Goal: Task Accomplishment & Management: Use online tool/utility

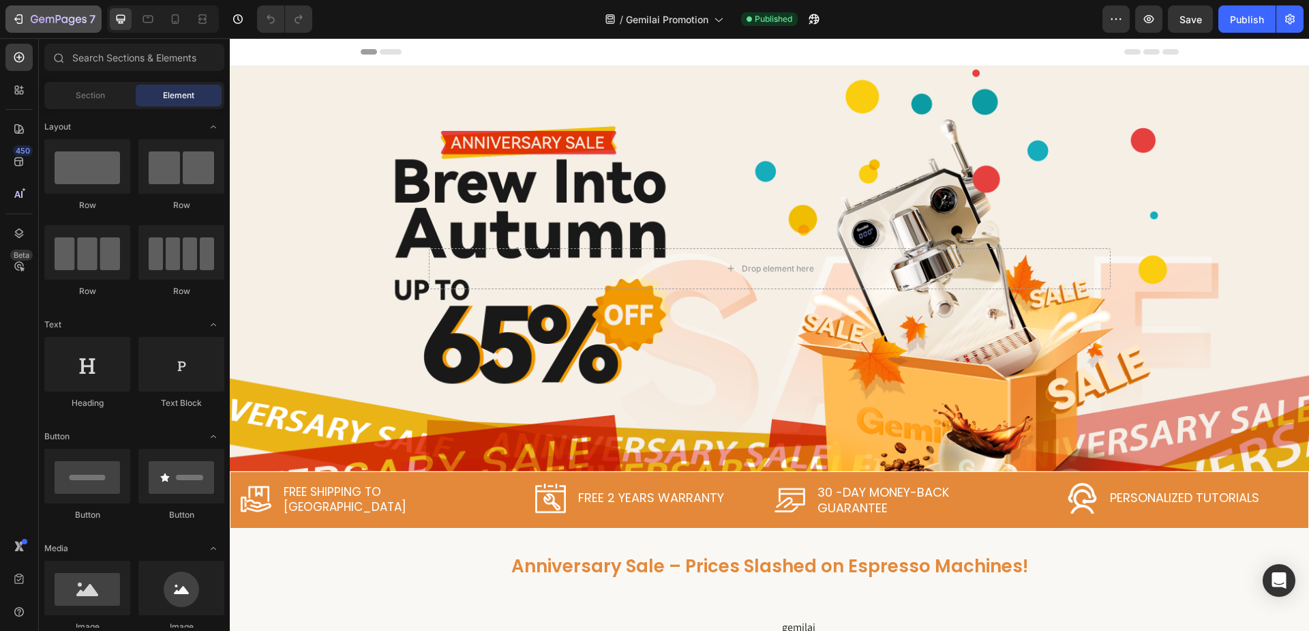
click at [16, 26] on div "7" at bounding box center [54, 19] width 84 height 16
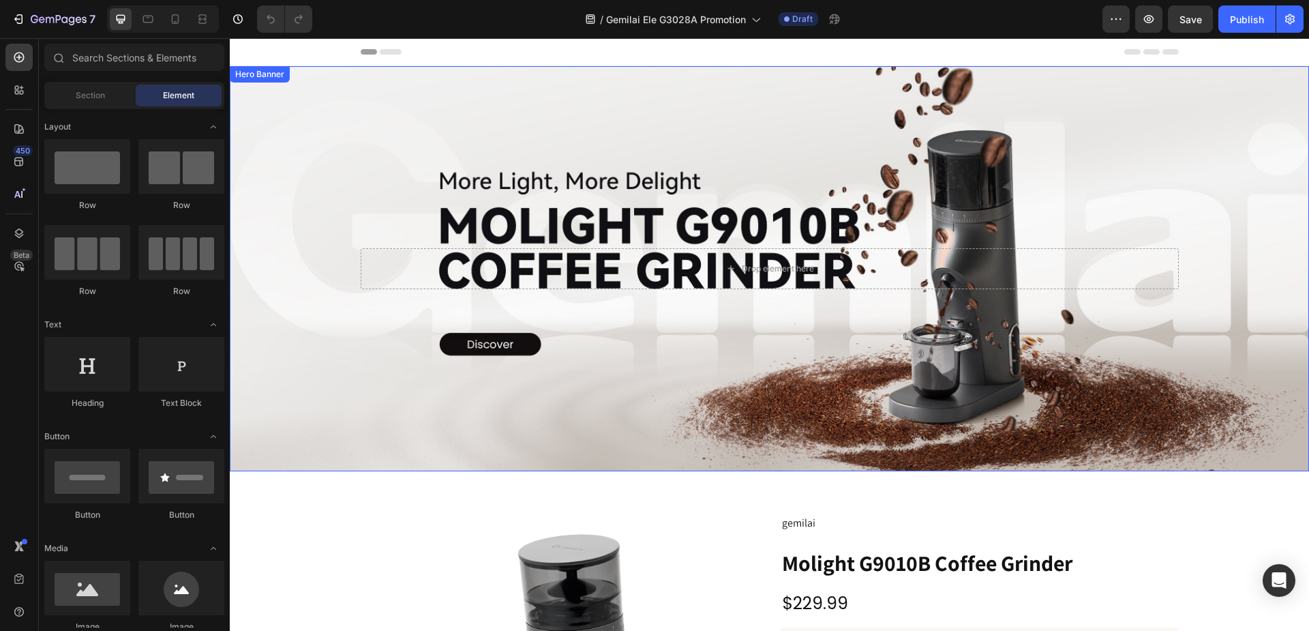
click at [323, 135] on div "Background Image" at bounding box center [769, 268] width 1079 height 405
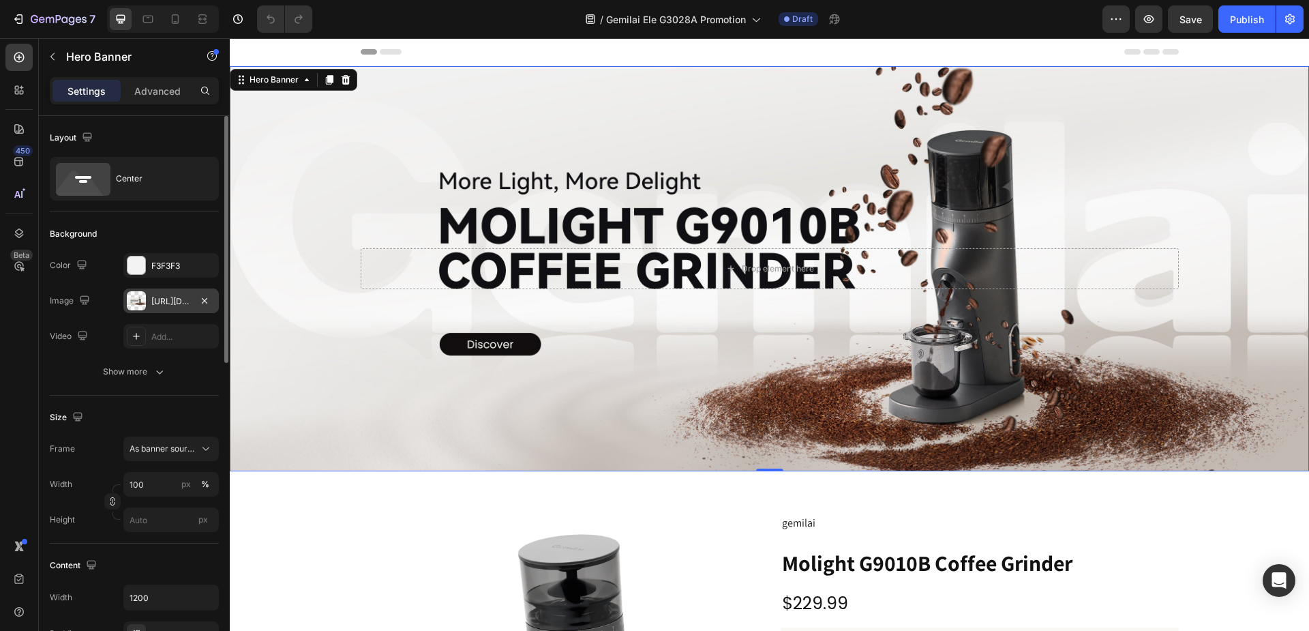
click at [168, 300] on div "[URL][DOMAIN_NAME]" at bounding box center [171, 301] width 40 height 12
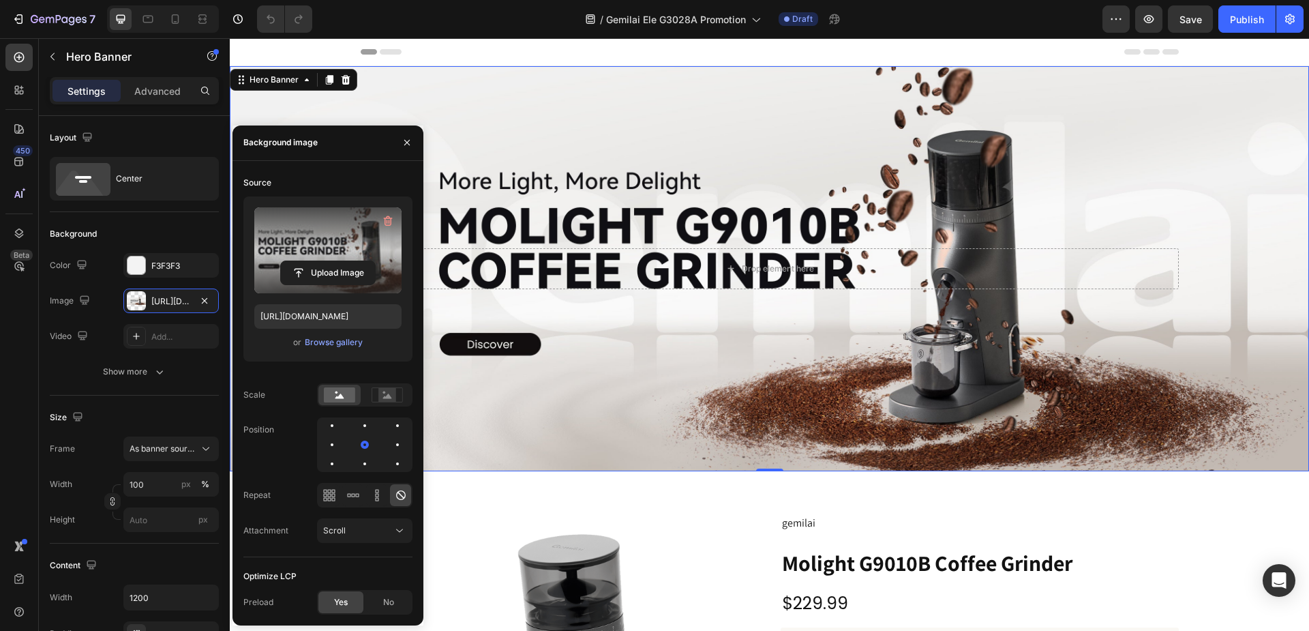
click at [328, 243] on label at bounding box center [327, 250] width 147 height 86
click at [328, 261] on input "file" at bounding box center [328, 272] width 94 height 23
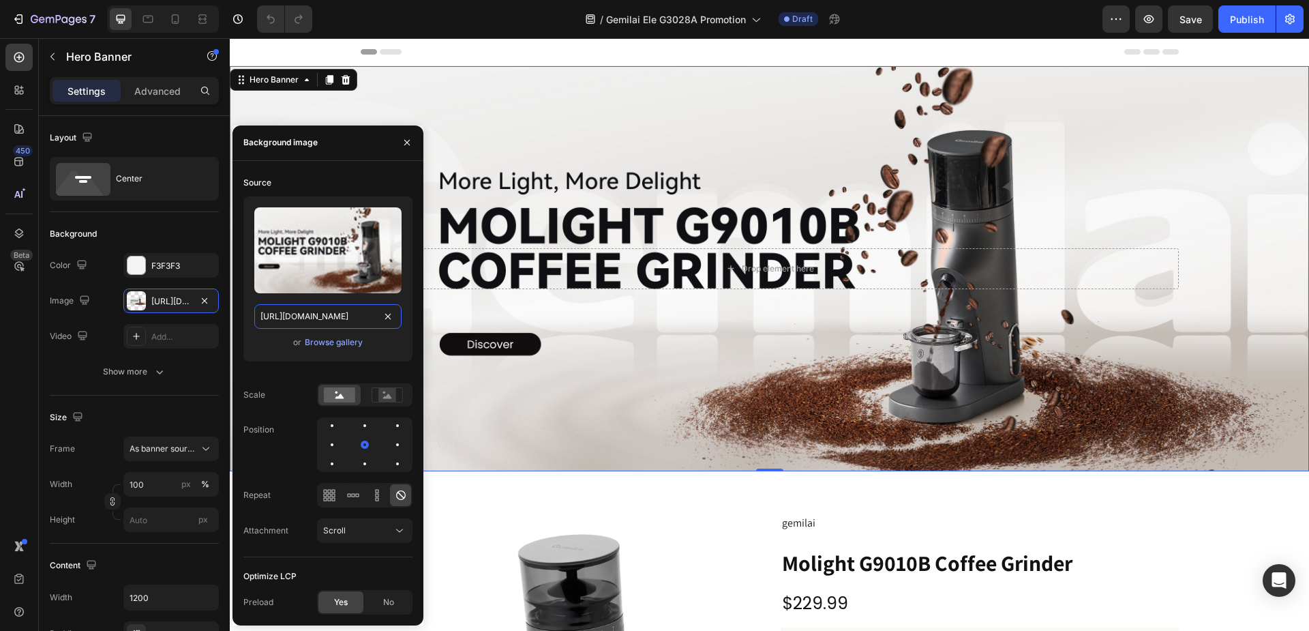
click at [326, 320] on input "[URL][DOMAIN_NAME]" at bounding box center [327, 316] width 147 height 25
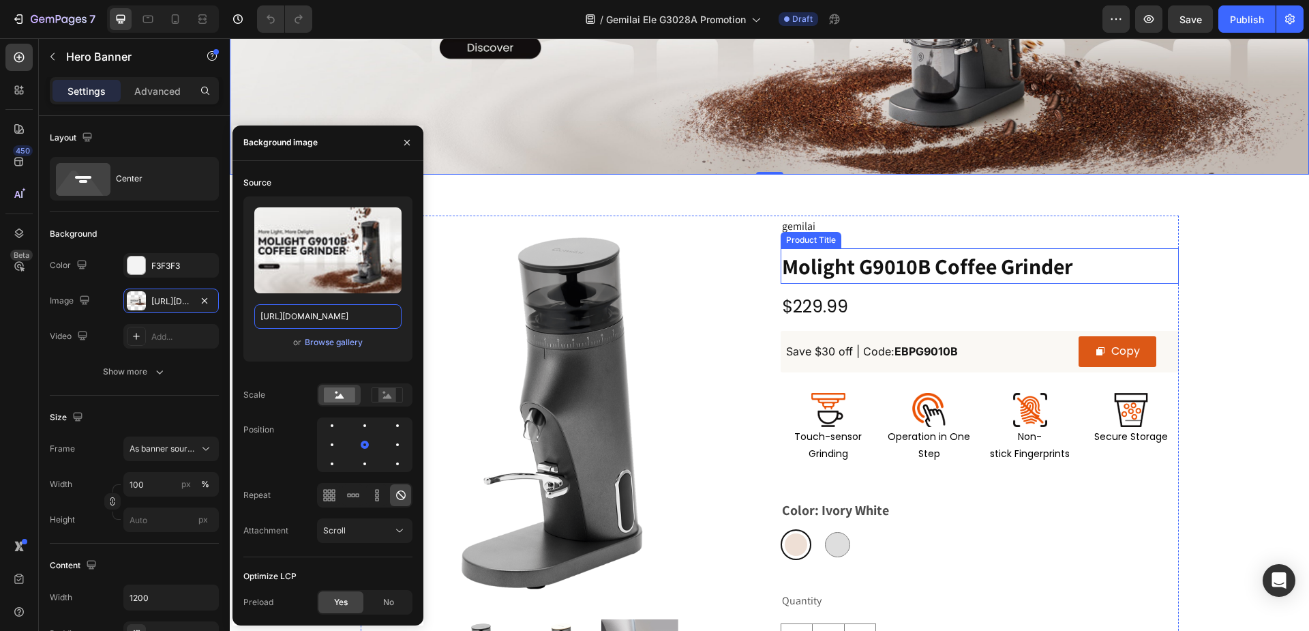
scroll to position [341, 0]
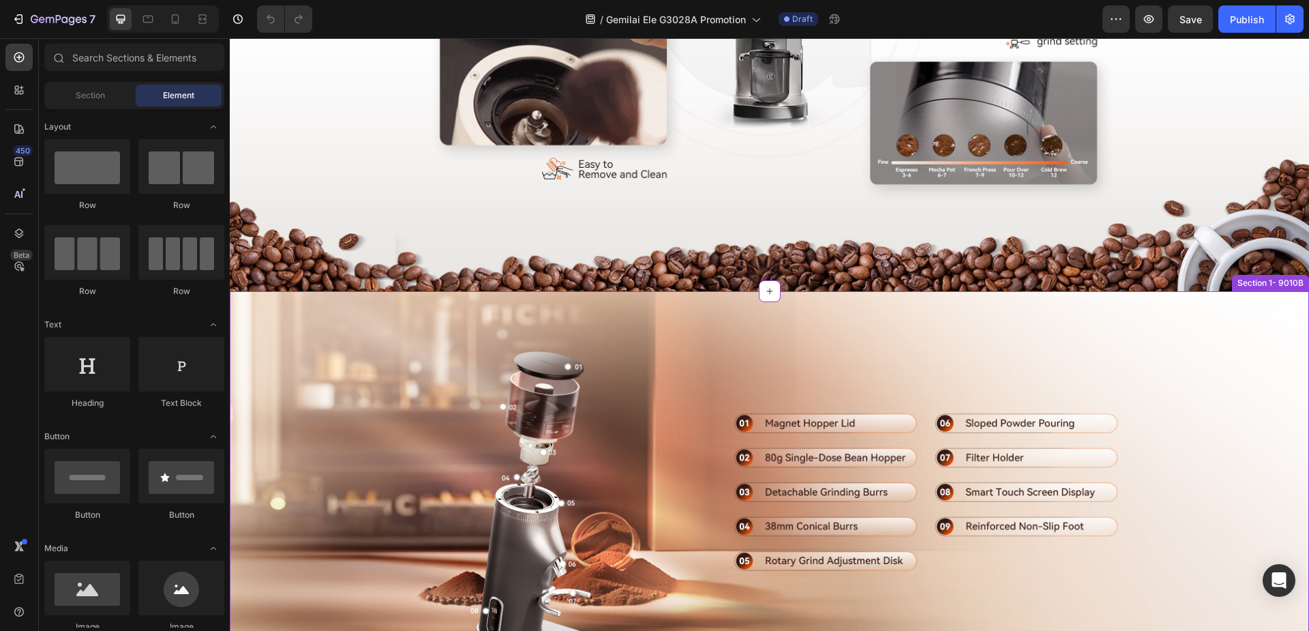
scroll to position [2591, 0]
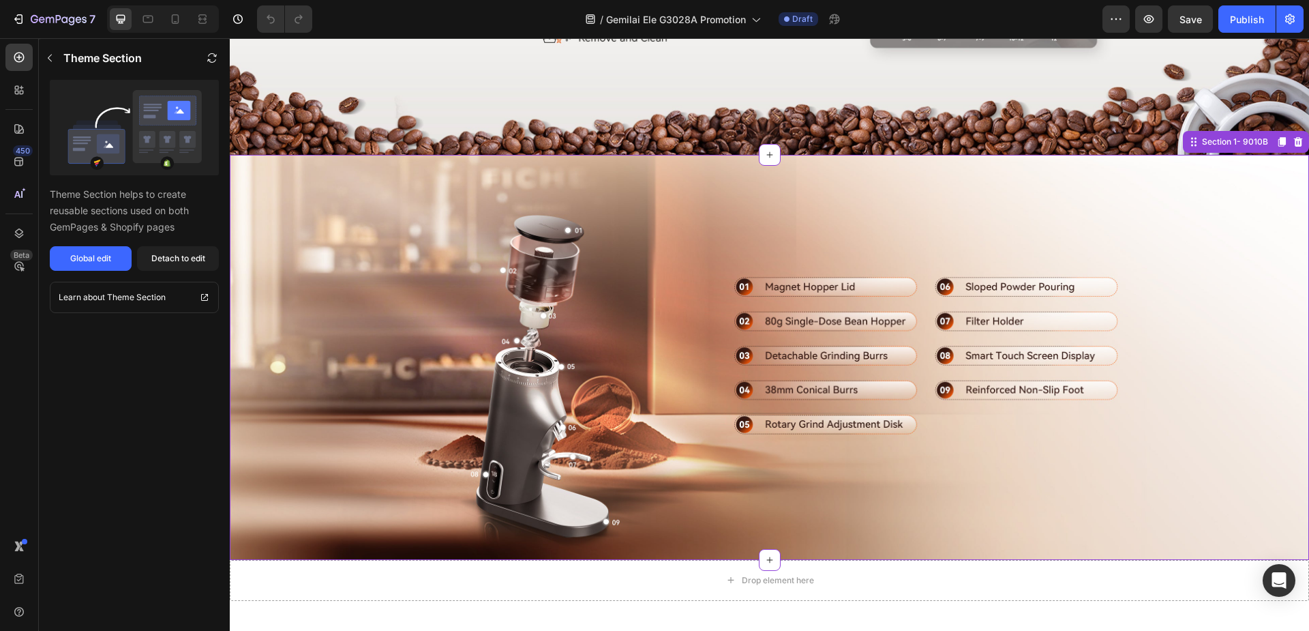
click at [401, 239] on img at bounding box center [769, 357] width 1079 height 405
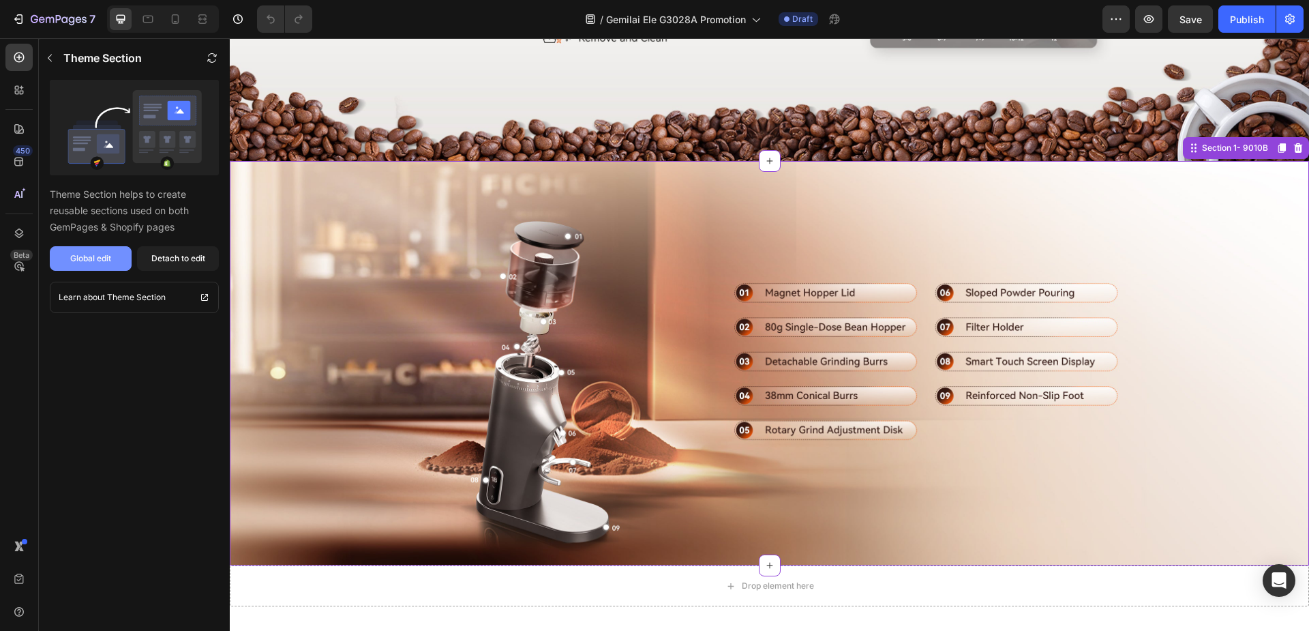
click at [115, 261] on button "Global edit" at bounding box center [91, 258] width 82 height 25
click at [196, 269] on button "Detach to edit" at bounding box center [178, 258] width 82 height 25
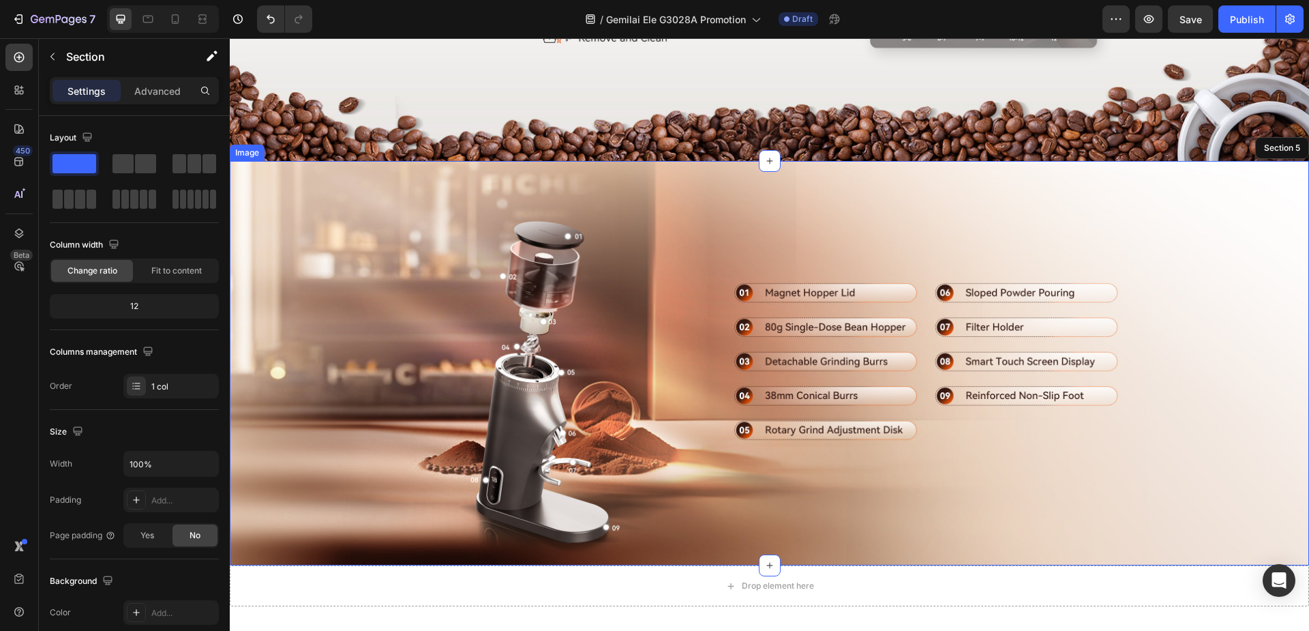
click at [439, 221] on img at bounding box center [769, 363] width 1079 height 405
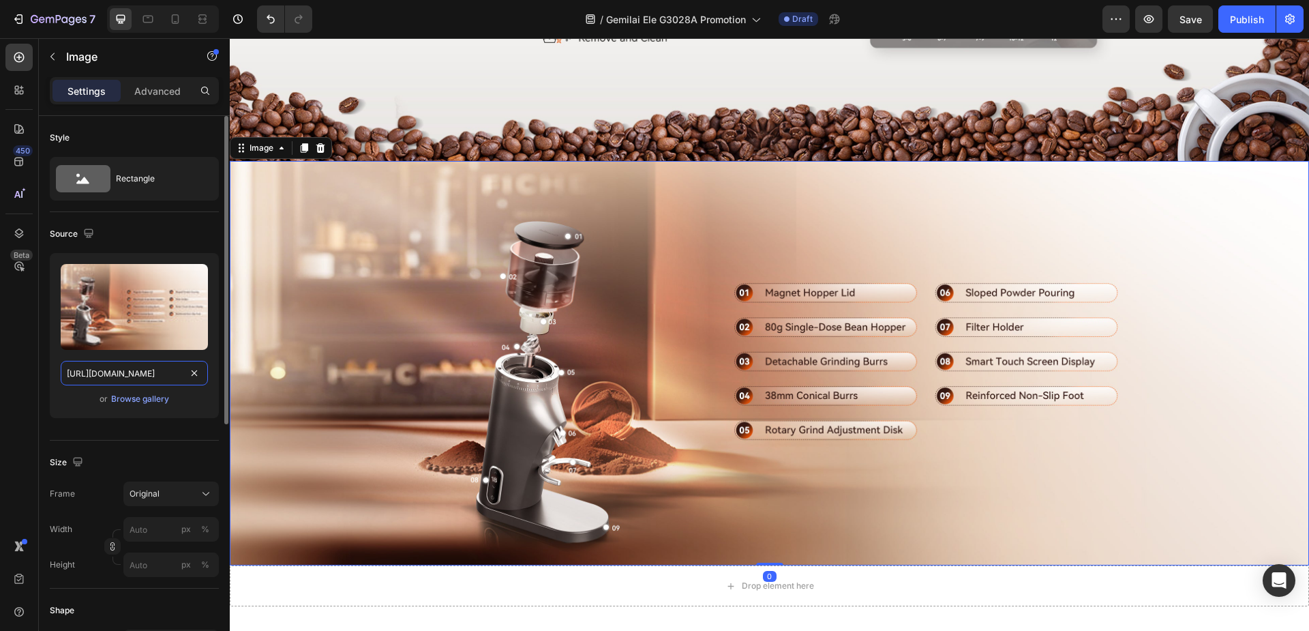
click at [130, 376] on input "https://cdn.shopify.com/s/files/1/0856/6954/4249/files/gempages_508403901528015…" at bounding box center [134, 373] width 147 height 25
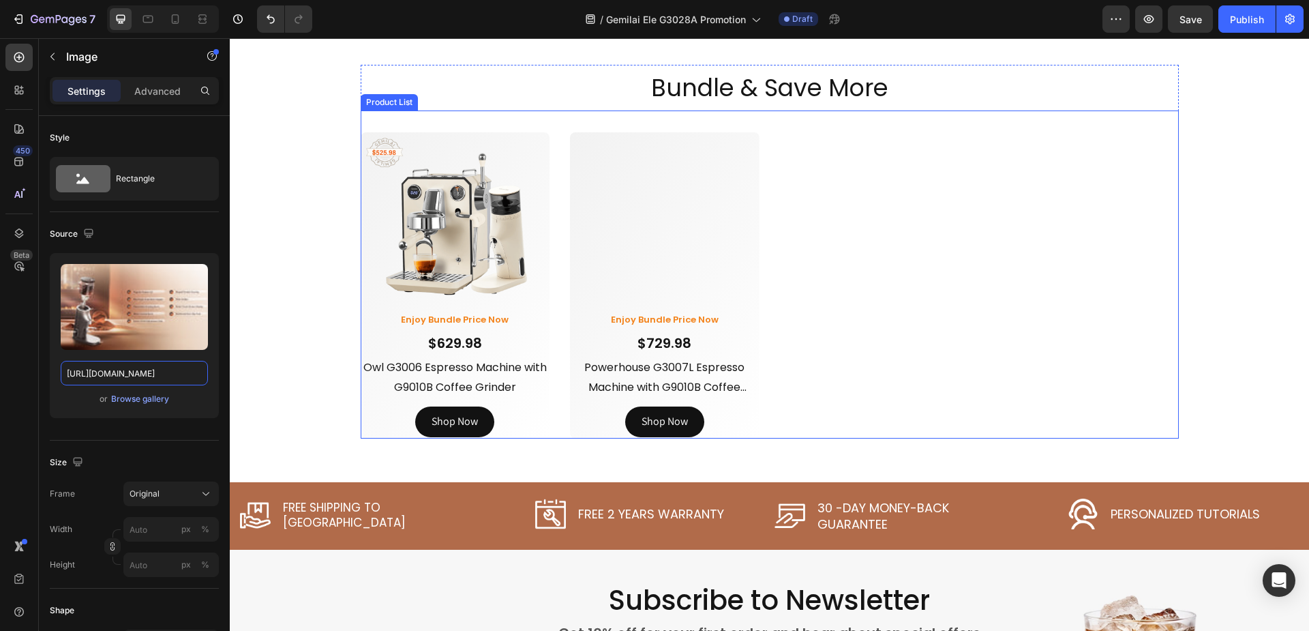
scroll to position [2887, 0]
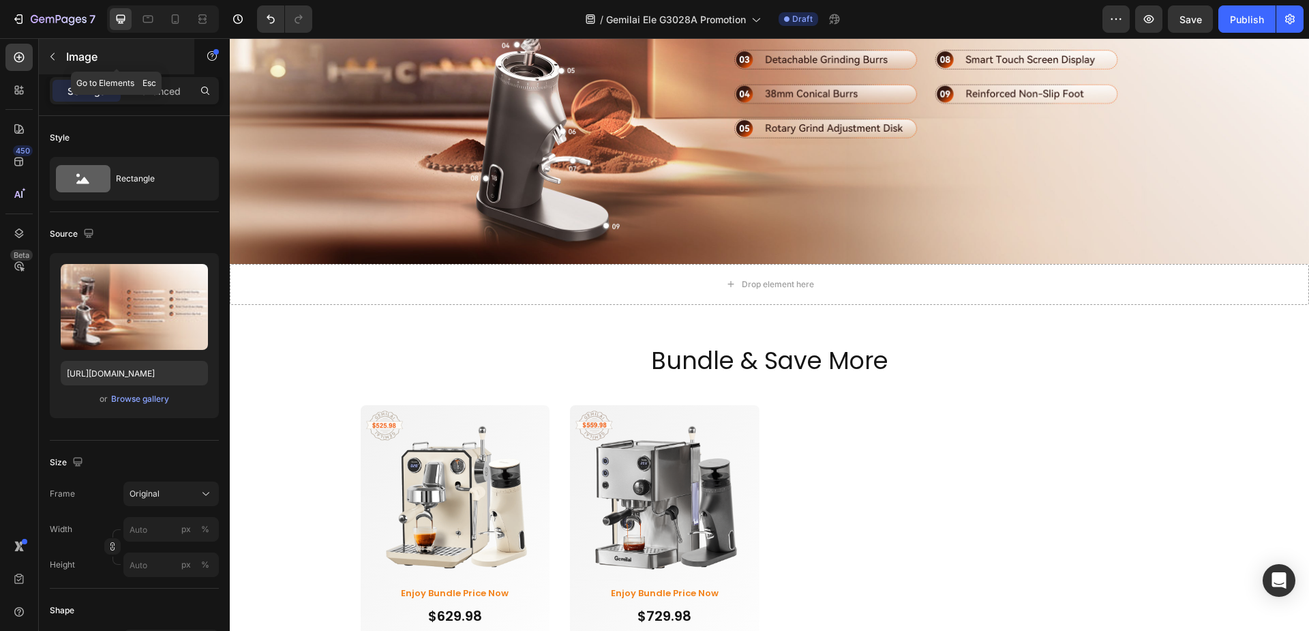
click at [55, 61] on icon "button" at bounding box center [52, 56] width 11 height 11
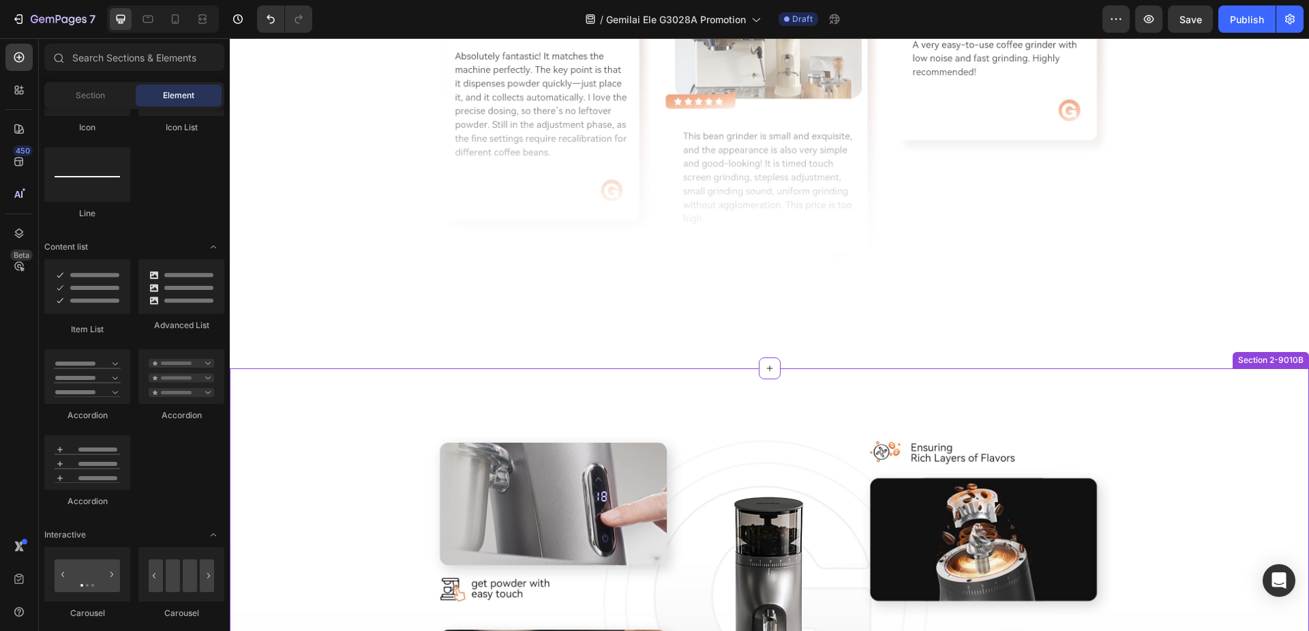
scroll to position [1591, 0]
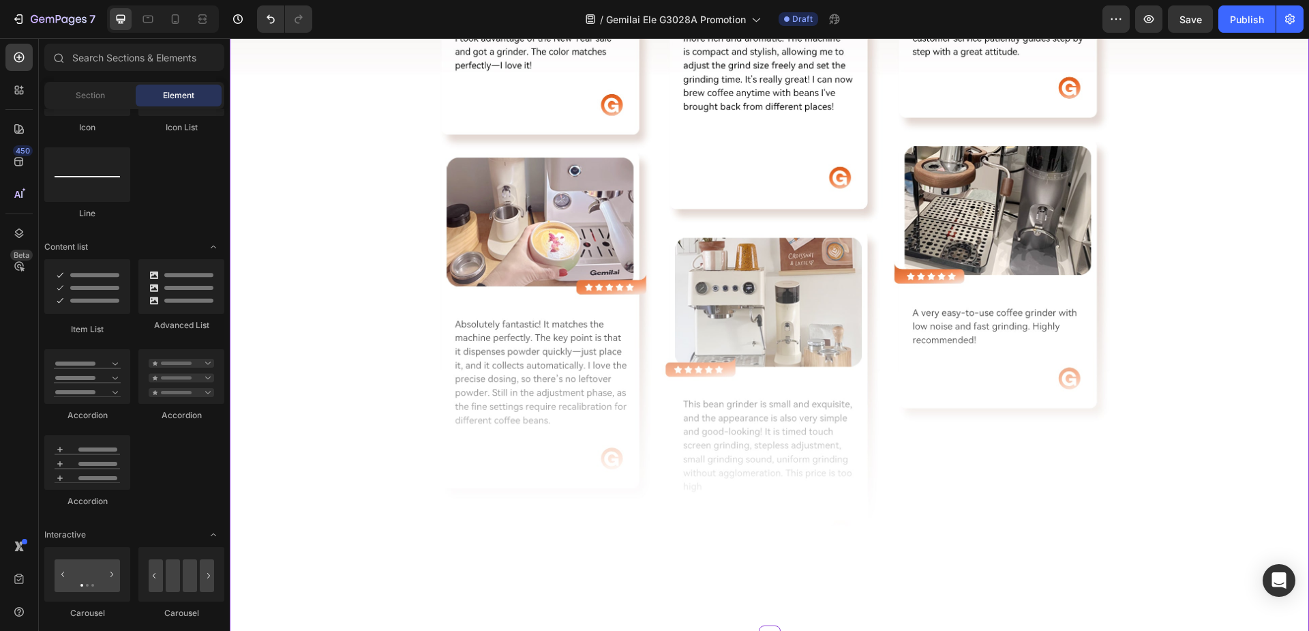
click at [340, 254] on img at bounding box center [769, 90] width 1079 height 1092
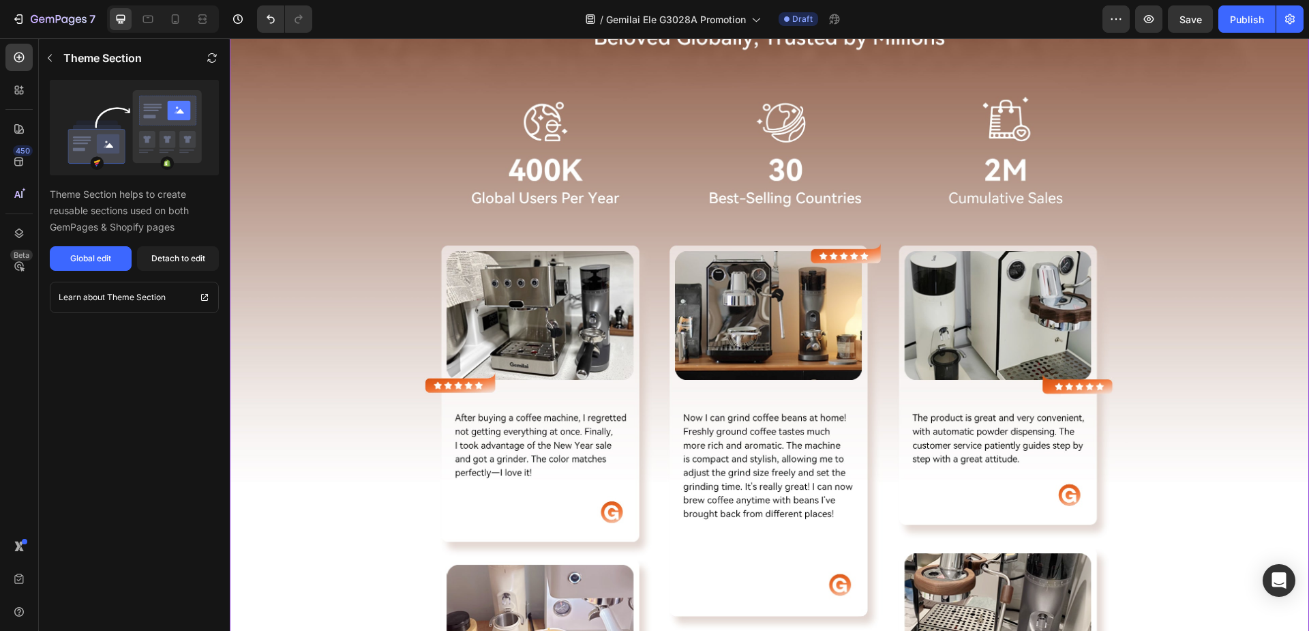
scroll to position [1182, 0]
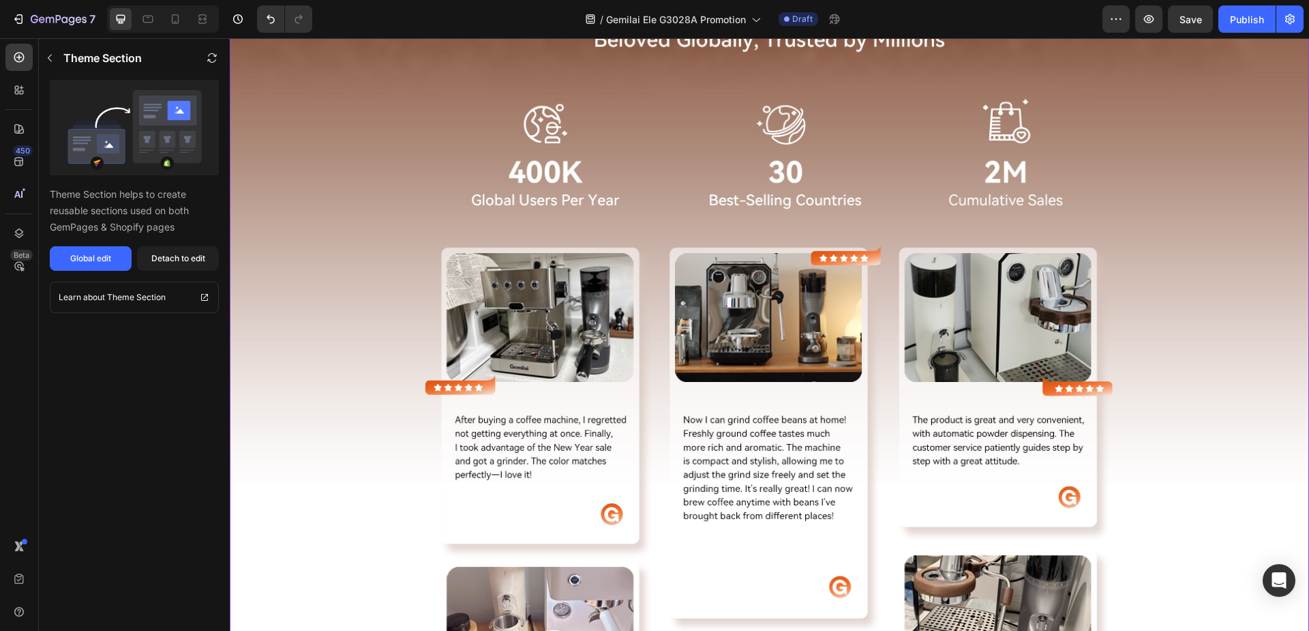
click at [399, 220] on img at bounding box center [769, 499] width 1079 height 1092
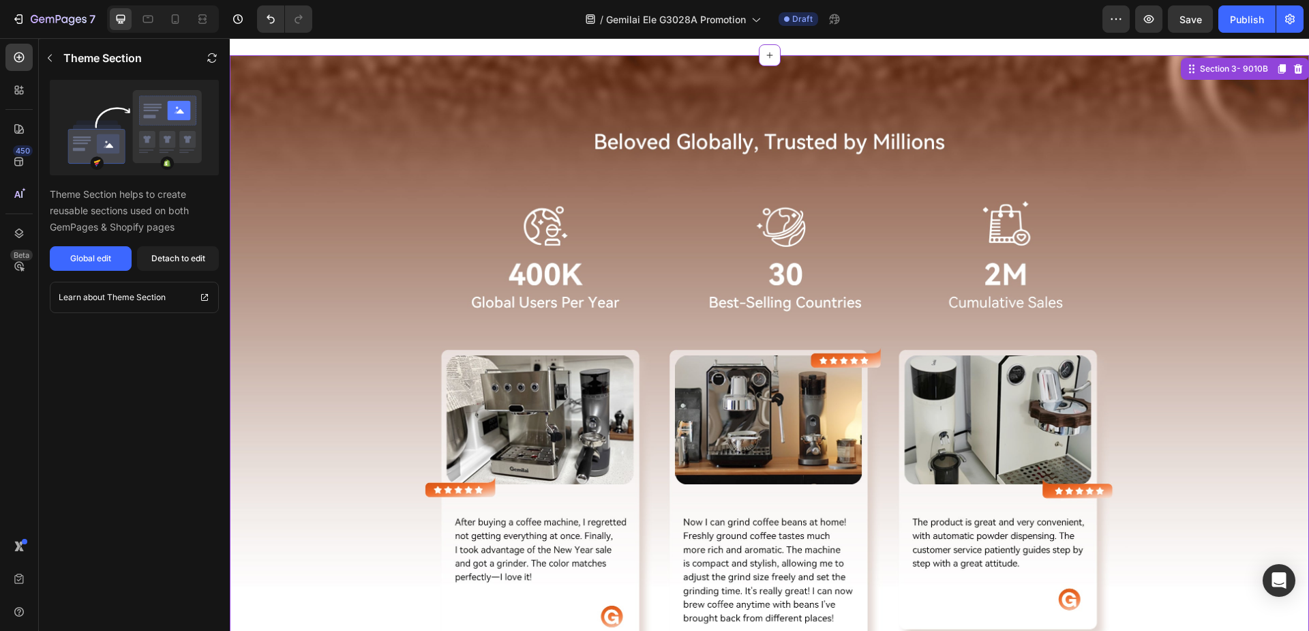
click at [399, 239] on img at bounding box center [769, 601] width 1079 height 1092
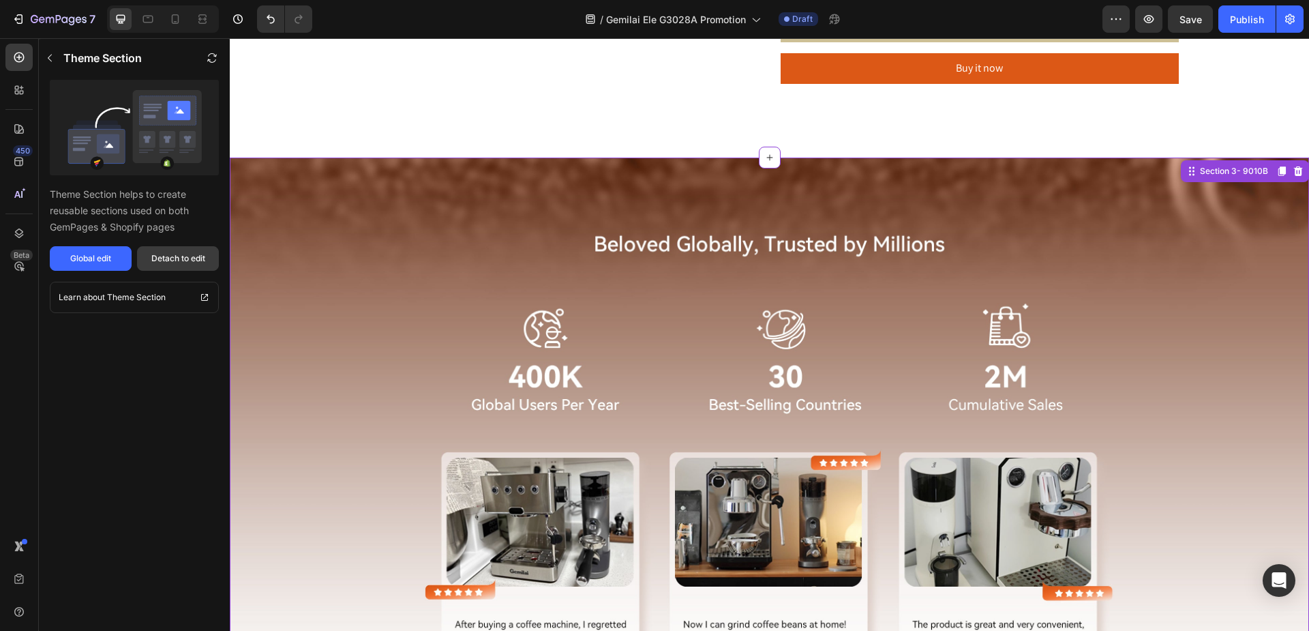
click at [168, 259] on div "Detach to edit" at bounding box center [178, 258] width 54 height 12
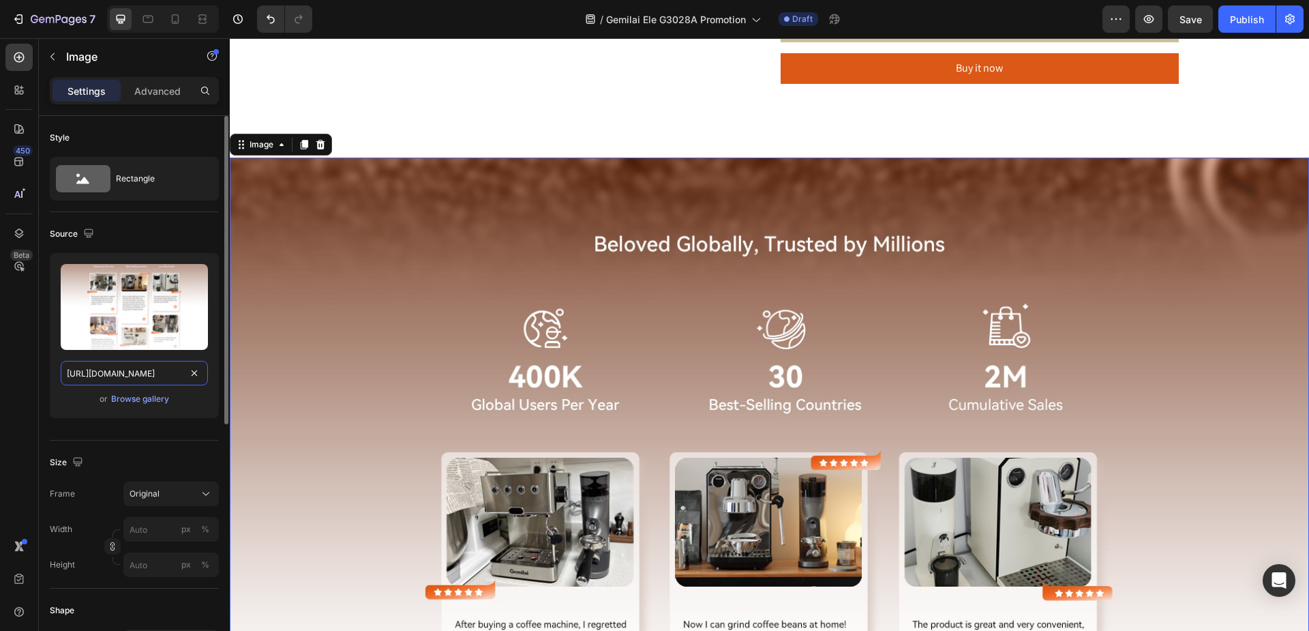
click at [140, 365] on input "https://cdn.shopify.com/s/files/1/0856/6954/4249/files/gempages_508403901528015…" at bounding box center [134, 373] width 147 height 25
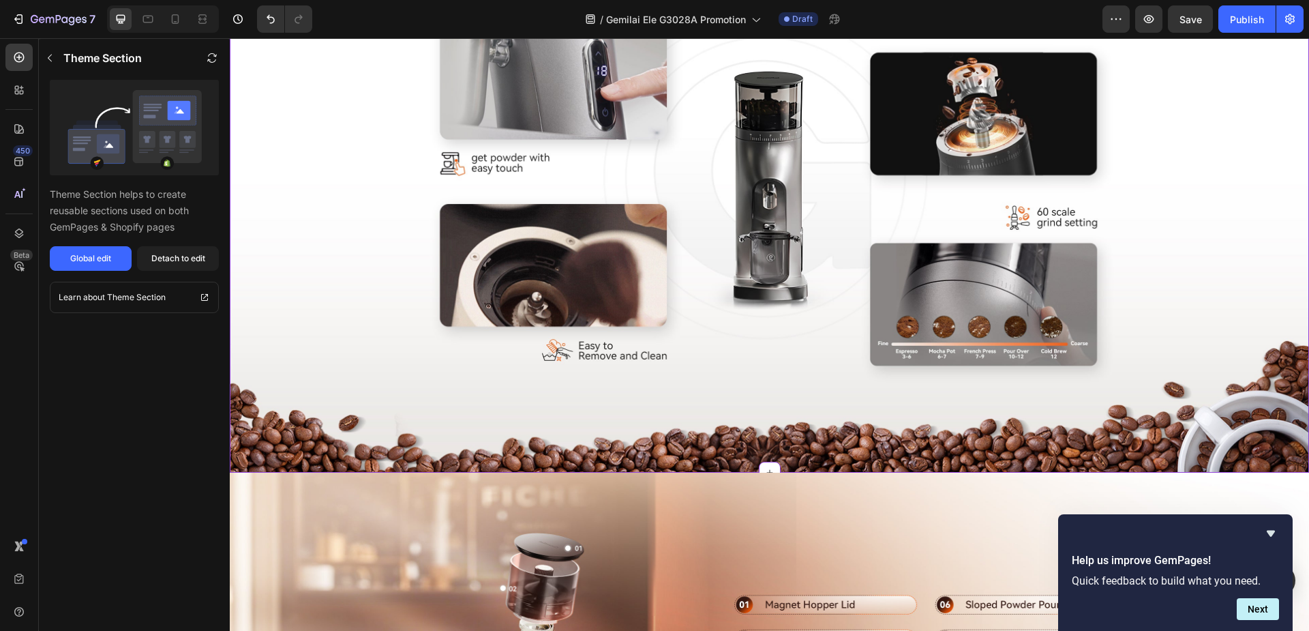
click at [351, 172] on img at bounding box center [769, 211] width 1079 height 536
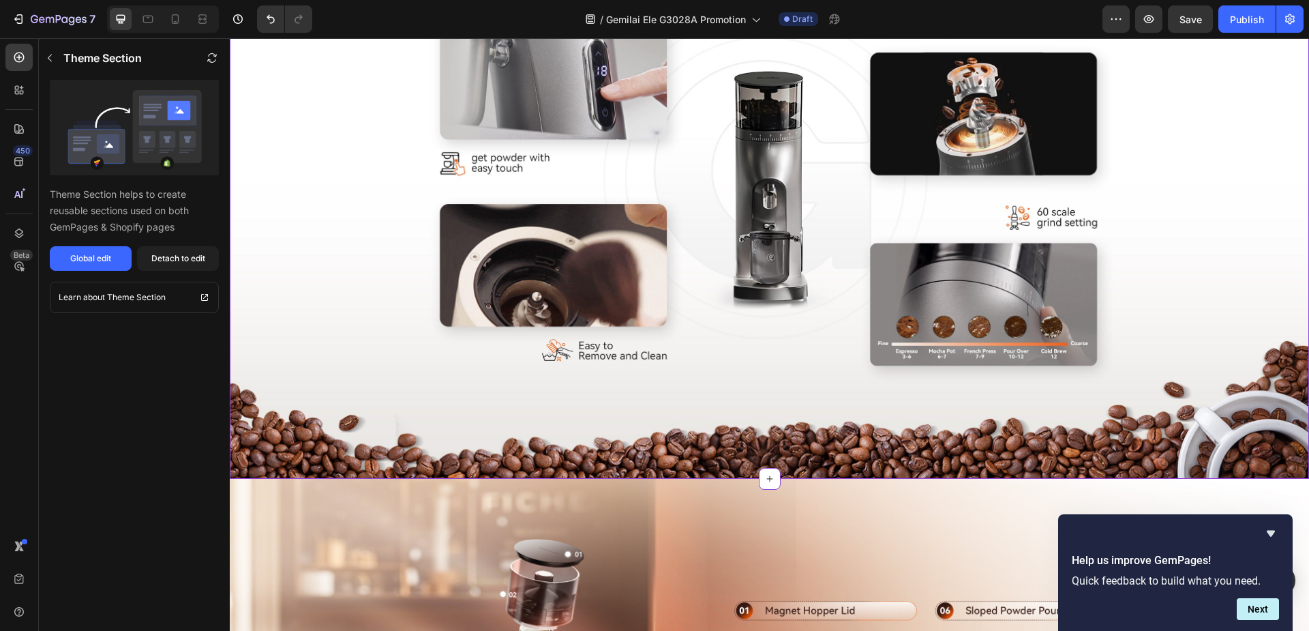
scroll to position [2137, 0]
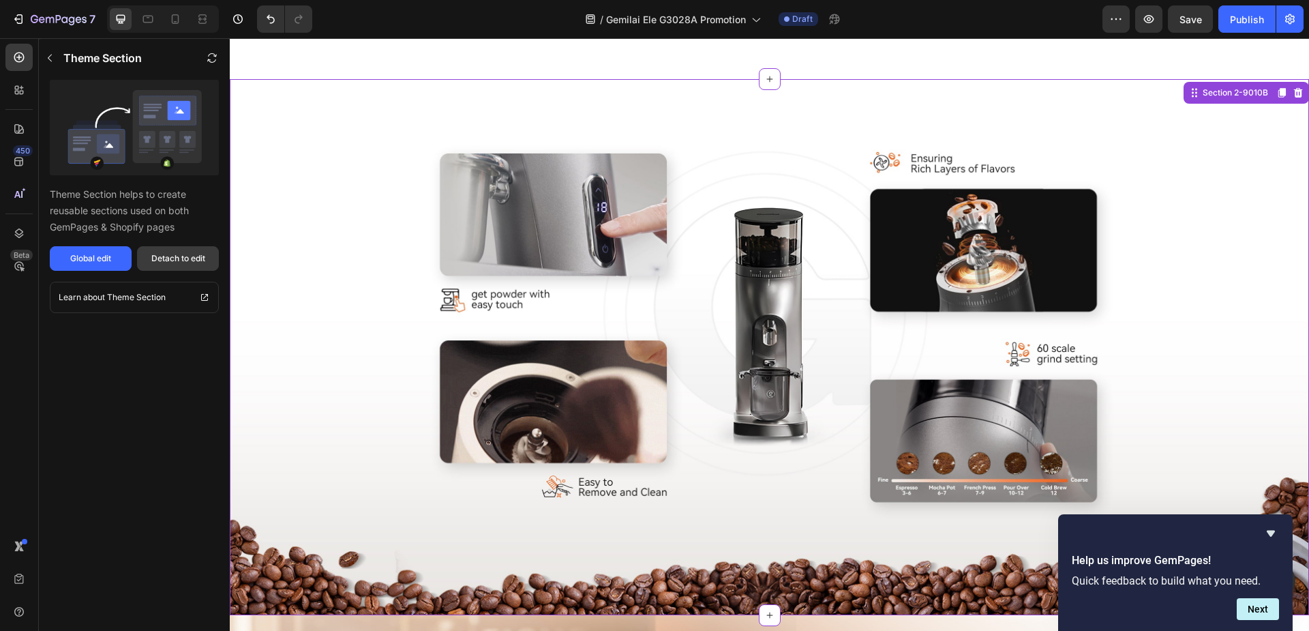
click at [162, 250] on button "Detach to edit" at bounding box center [178, 258] width 82 height 25
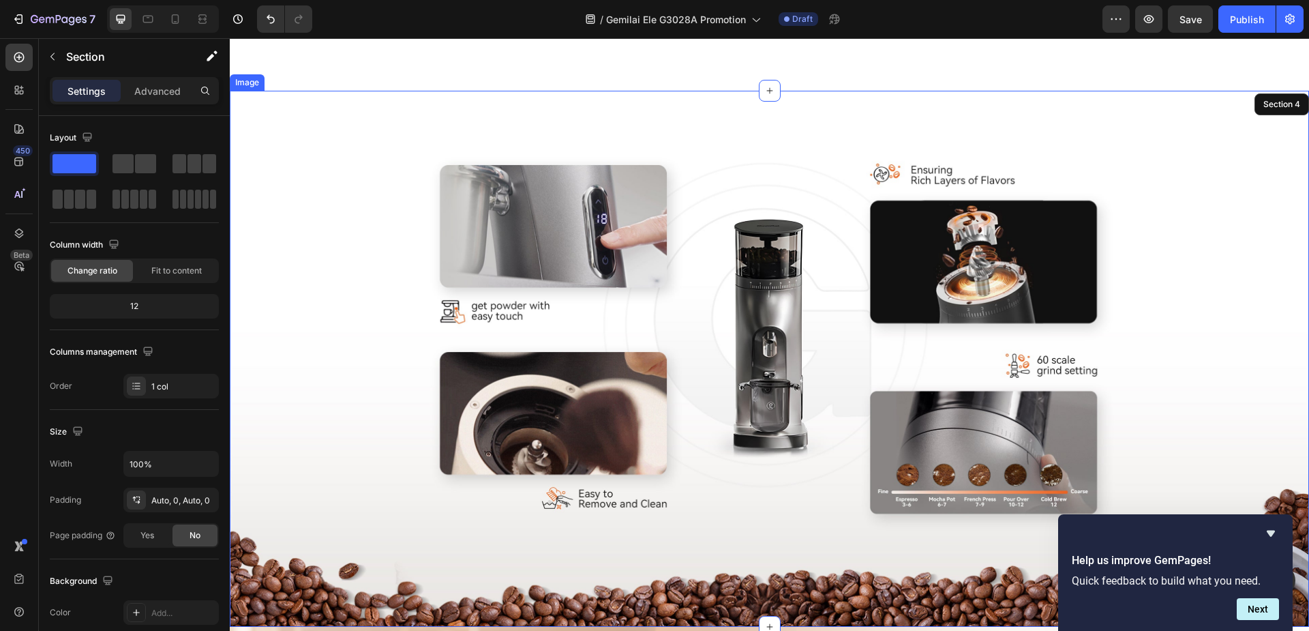
click at [331, 199] on img at bounding box center [769, 359] width 1079 height 536
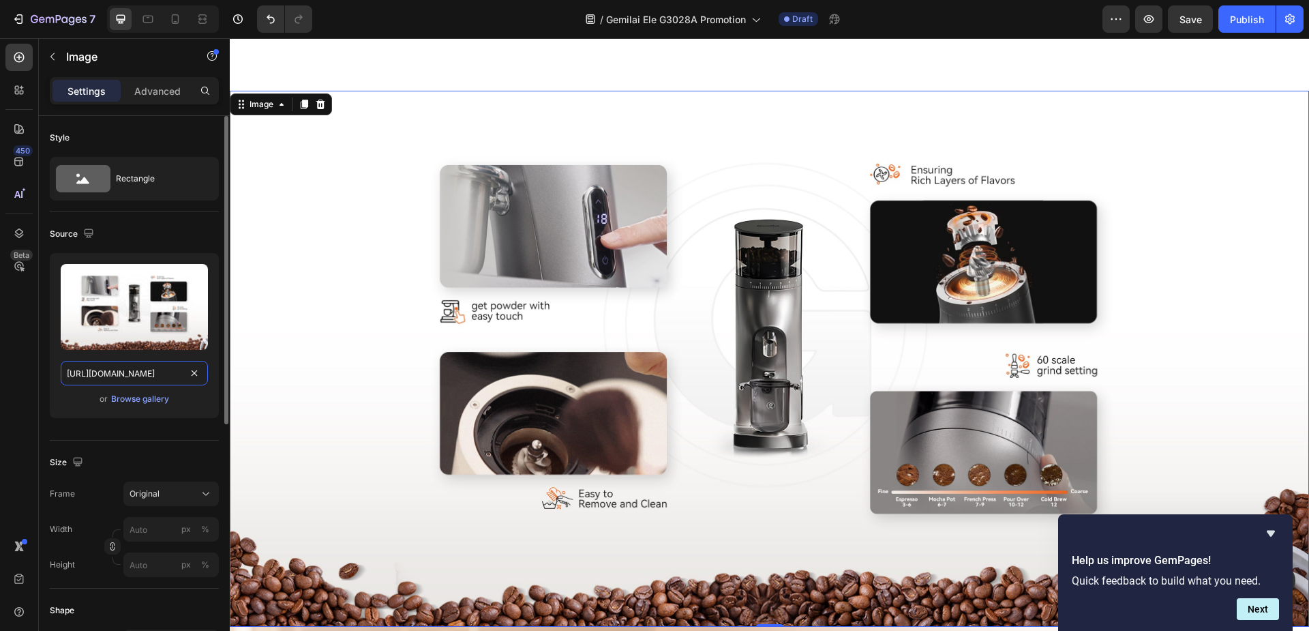
click at [128, 375] on input "https://cdn.shopify.com/s/files/1/0856/6954/4249/files/gempages_508403901528015…" at bounding box center [134, 373] width 147 height 25
